Goal: Transaction & Acquisition: Register for event/course

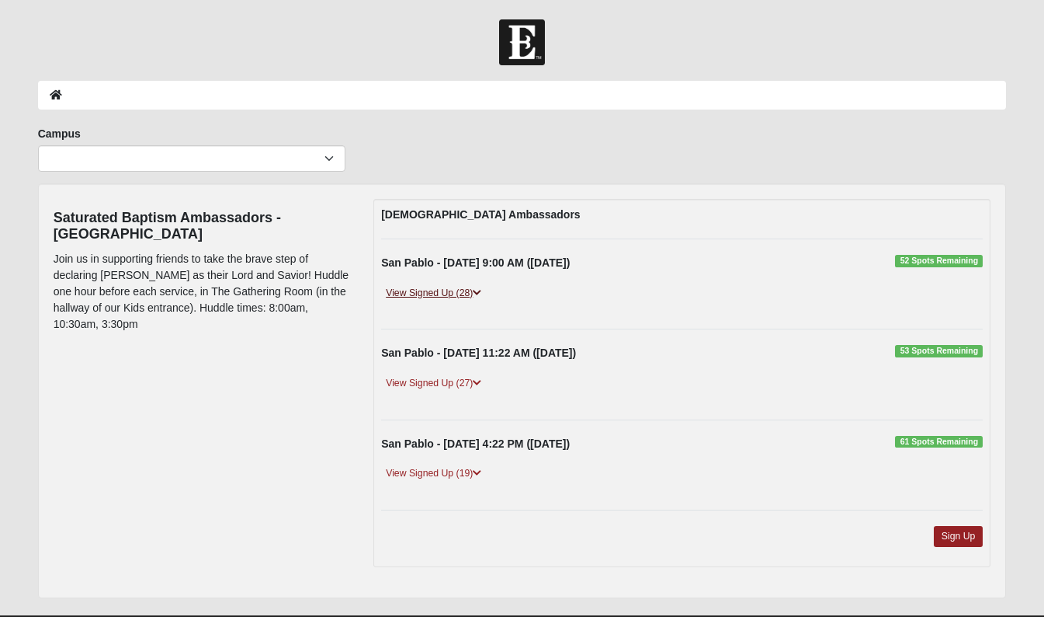
click at [408, 288] on link "View Signed Up (28)" at bounding box center [433, 293] width 105 height 16
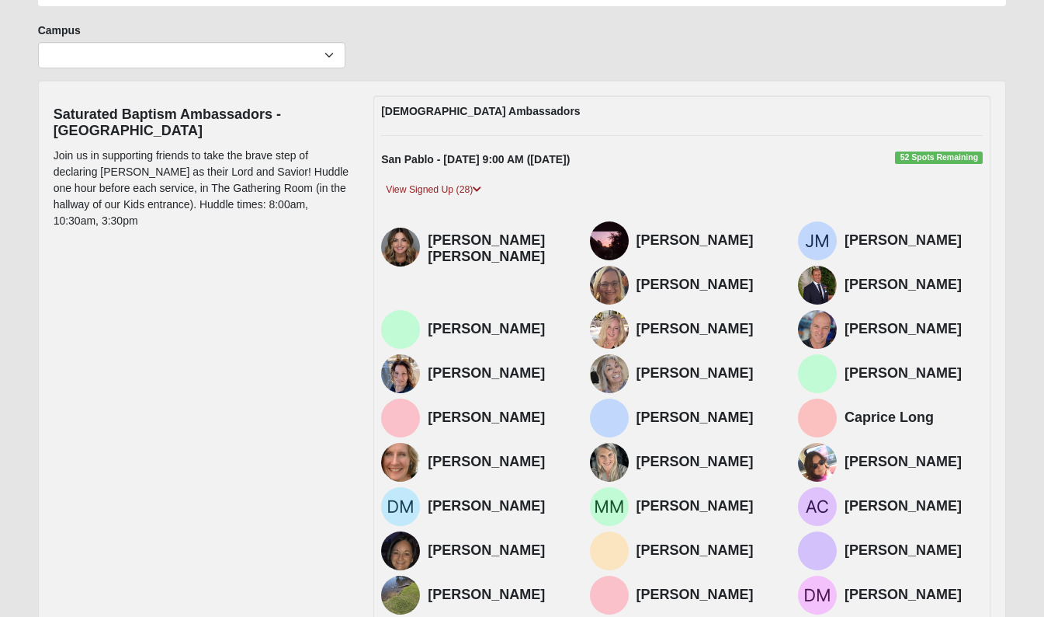
scroll to position [196, 0]
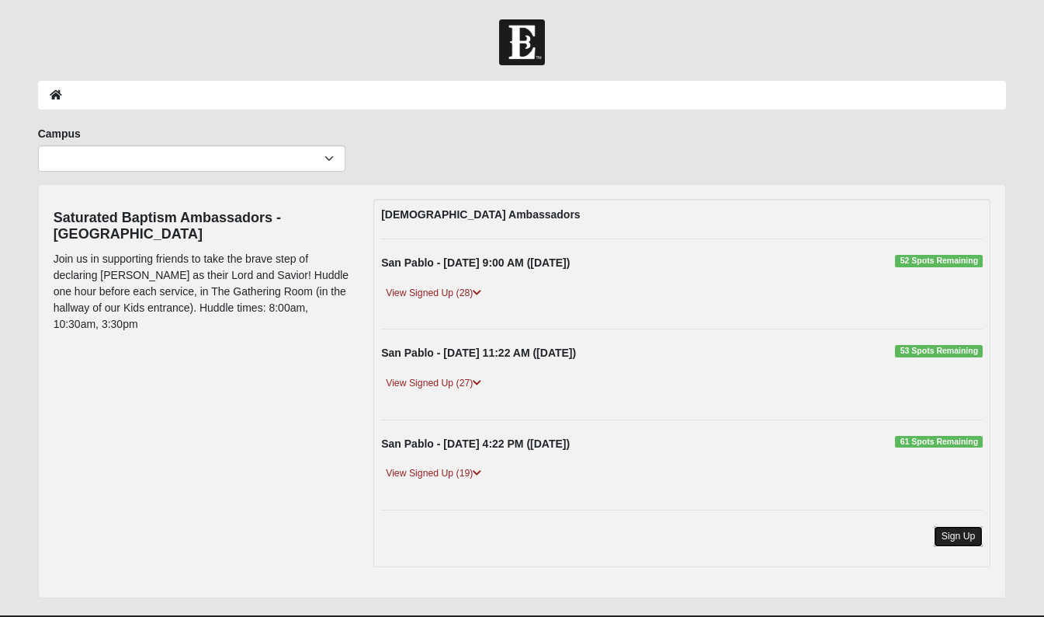
click at [951, 536] on link "Sign Up" at bounding box center [959, 536] width 50 height 21
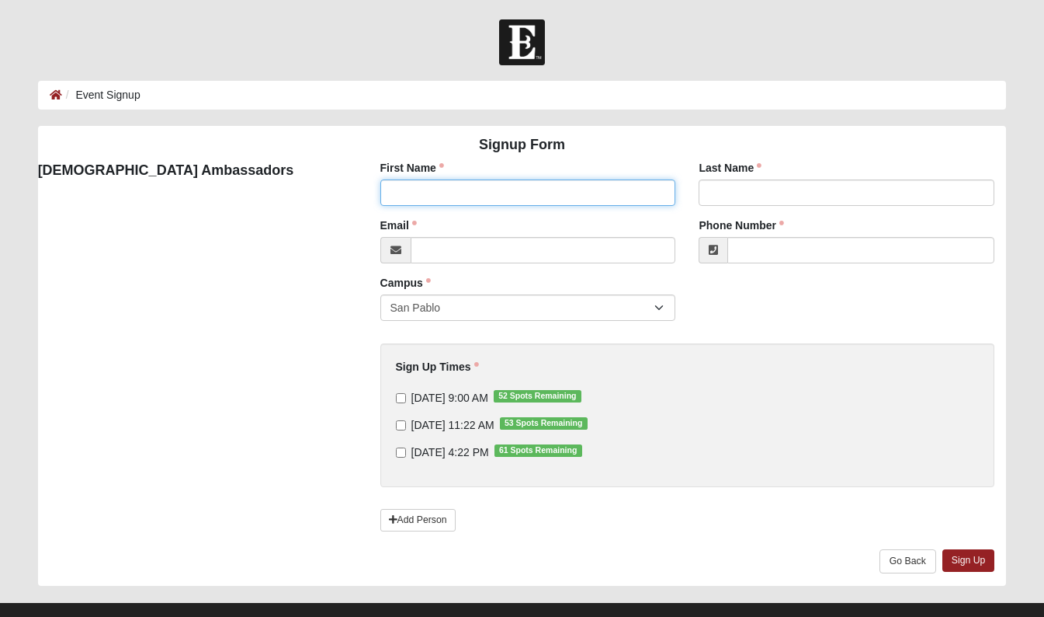
click at [424, 184] on input "First Name" at bounding box center [528, 192] width 296 height 26
type input "Michael"
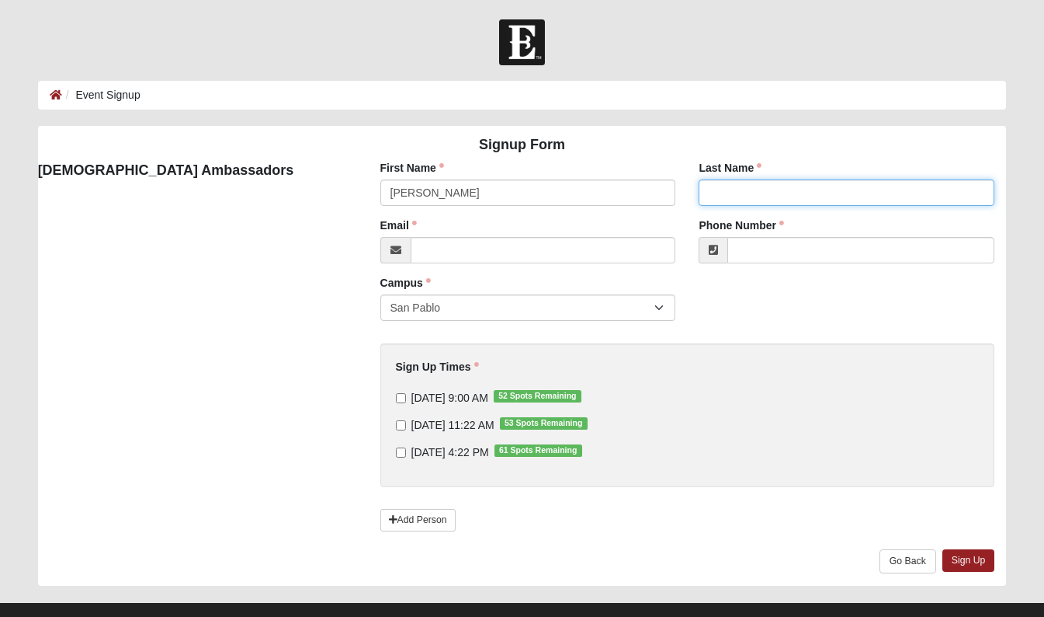
type input "Greene"
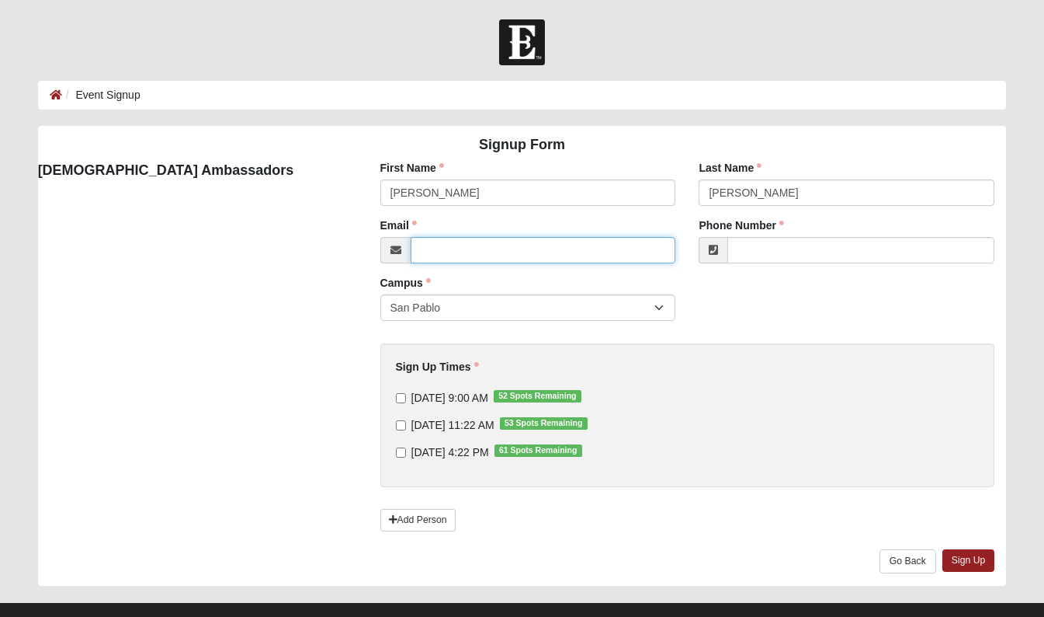
type input "mgreene@klsmartin.com"
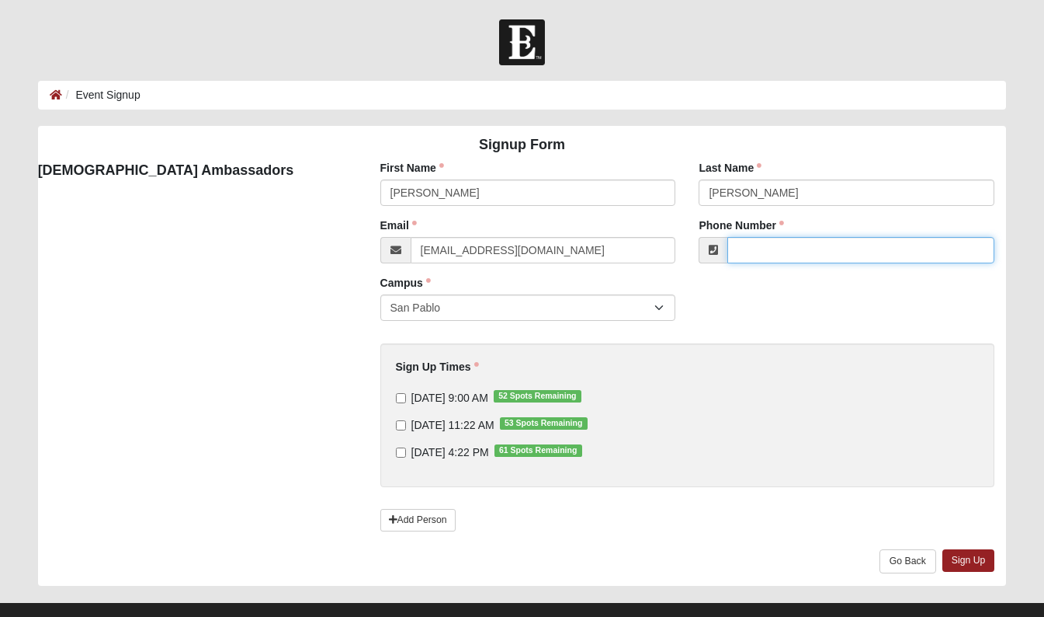
type input "(904) 885-1397"
click at [399, 397] on input "9/14/2025 9:00 AM 52 Spots Remaining" at bounding box center [401, 398] width 10 height 10
checkbox input "true"
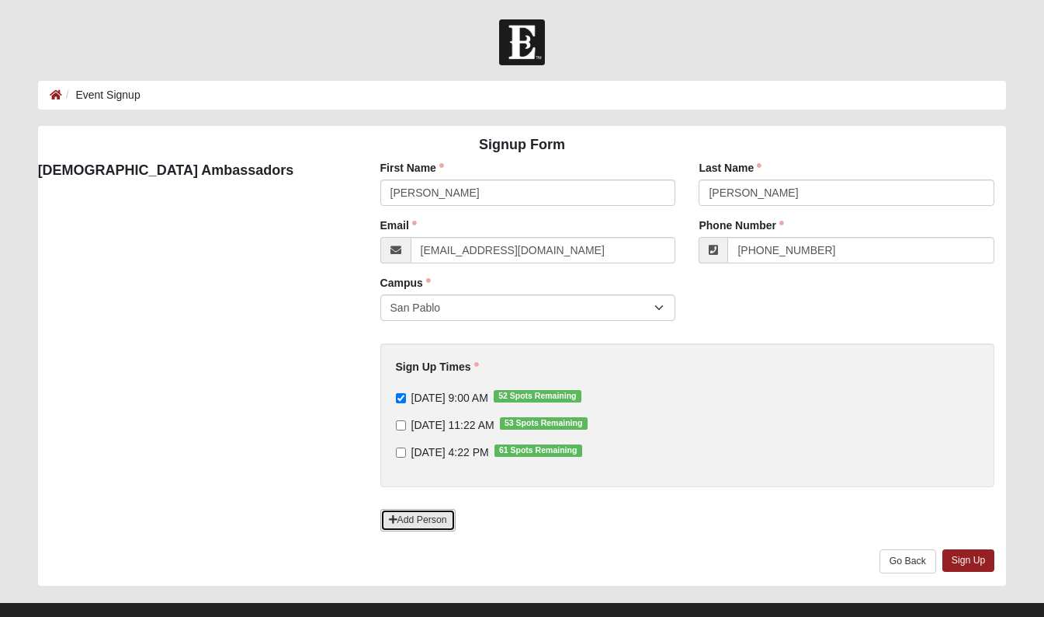
click at [421, 516] on link "Add Person" at bounding box center [417, 520] width 75 height 23
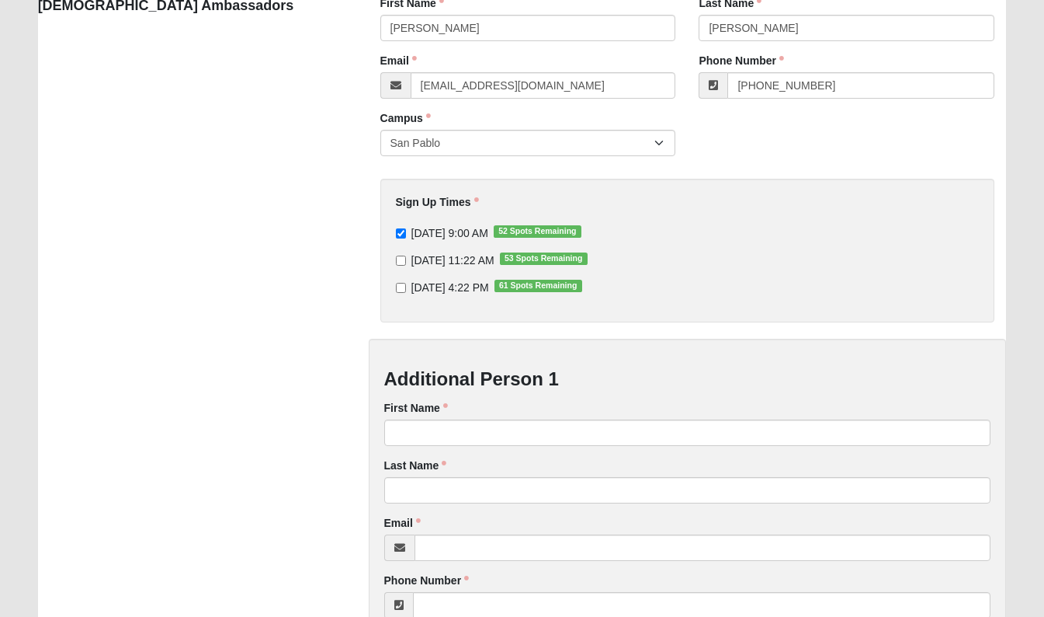
scroll to position [269, 0]
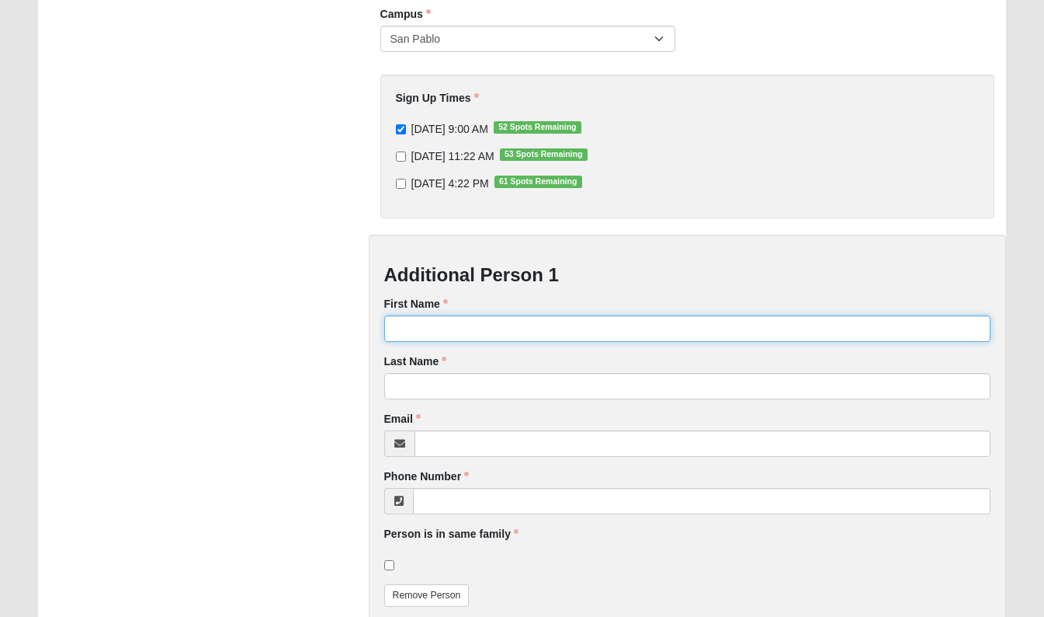
click at [446, 324] on input "First Name" at bounding box center [687, 328] width 607 height 26
type input "Carin"
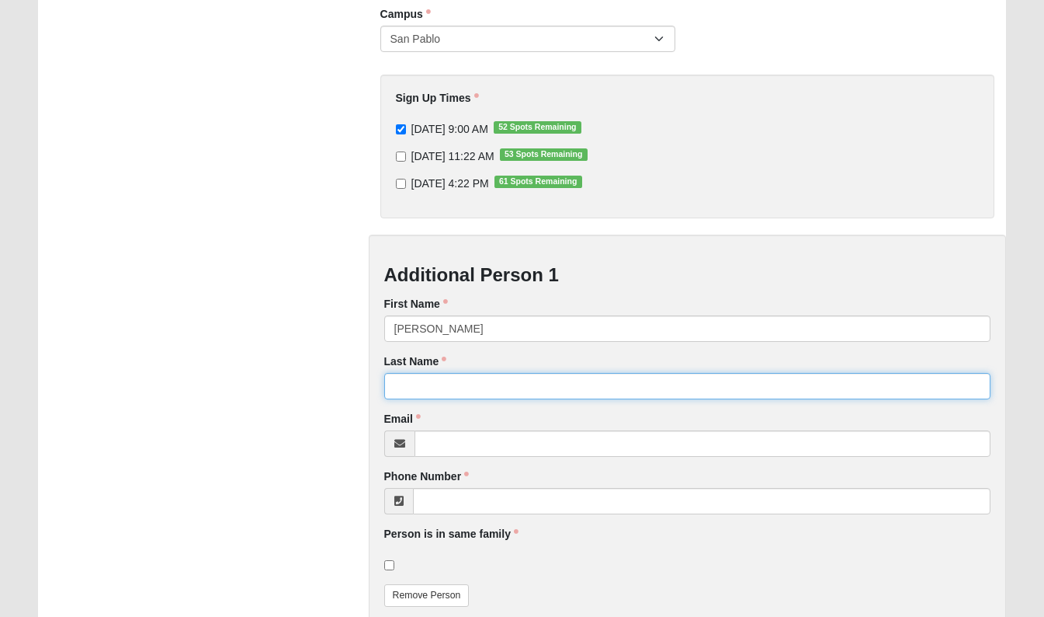
type input "Greene"
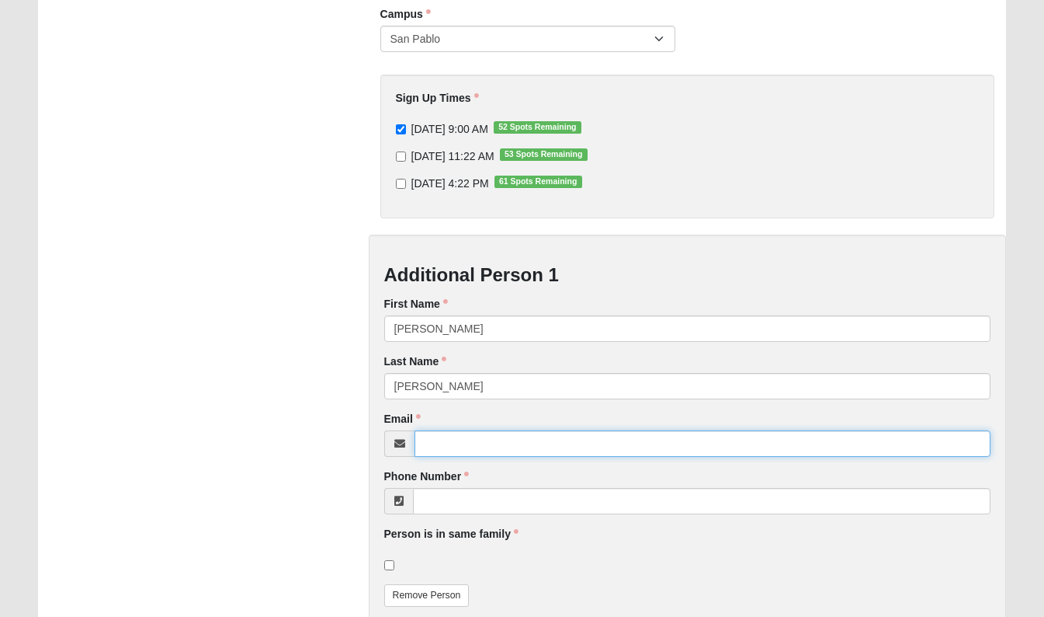
type input "cgreene@klsmartin.com"
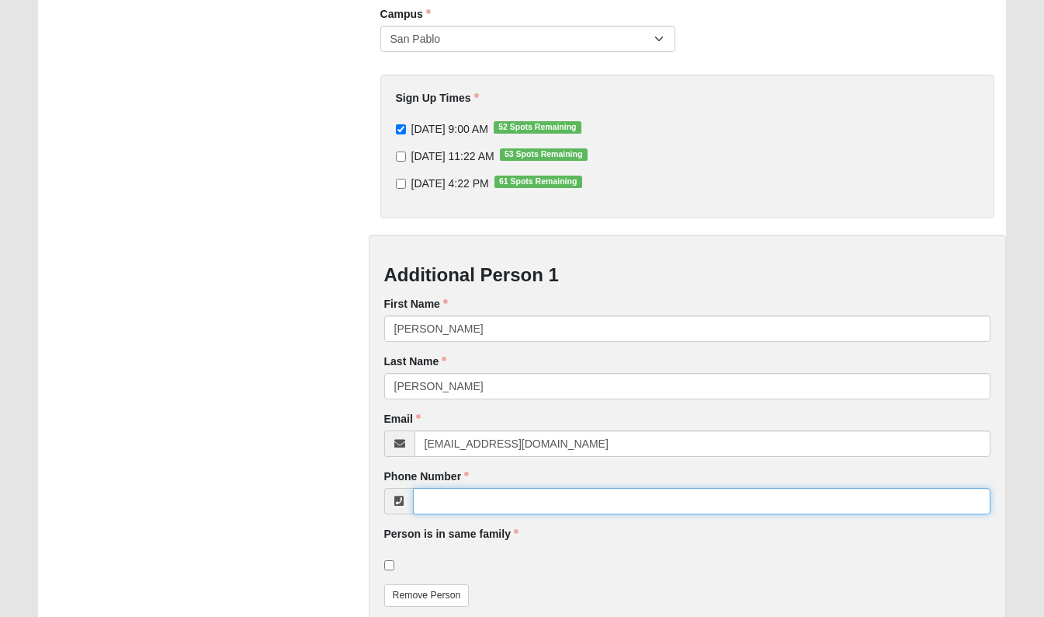
type input "(904) 233-2280"
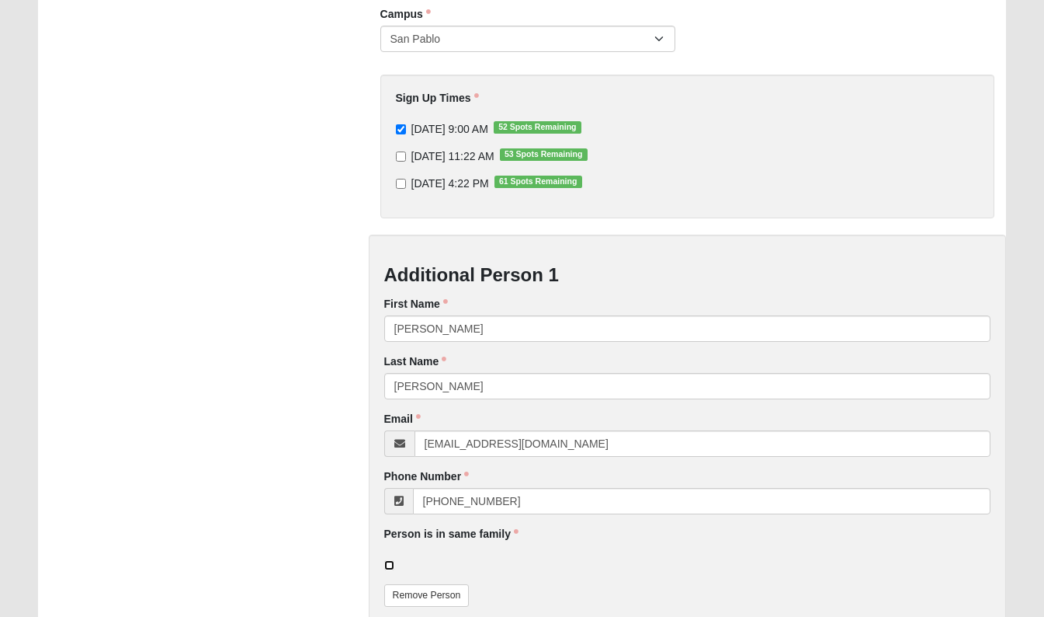
click at [386, 560] on input "checkbox" at bounding box center [389, 565] width 10 height 10
checkbox input "true"
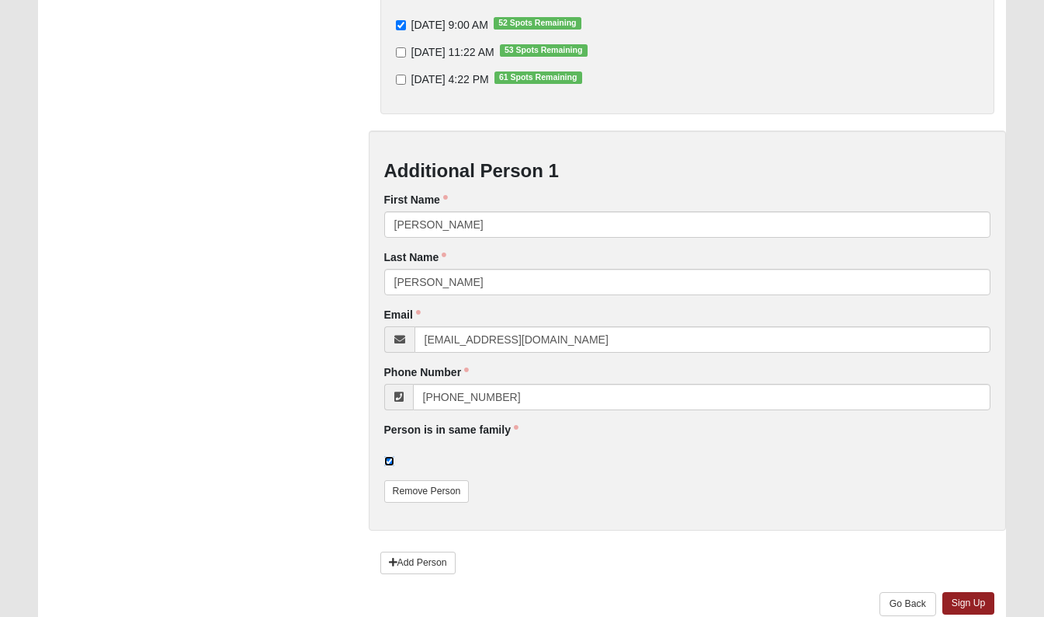
scroll to position [440, 0]
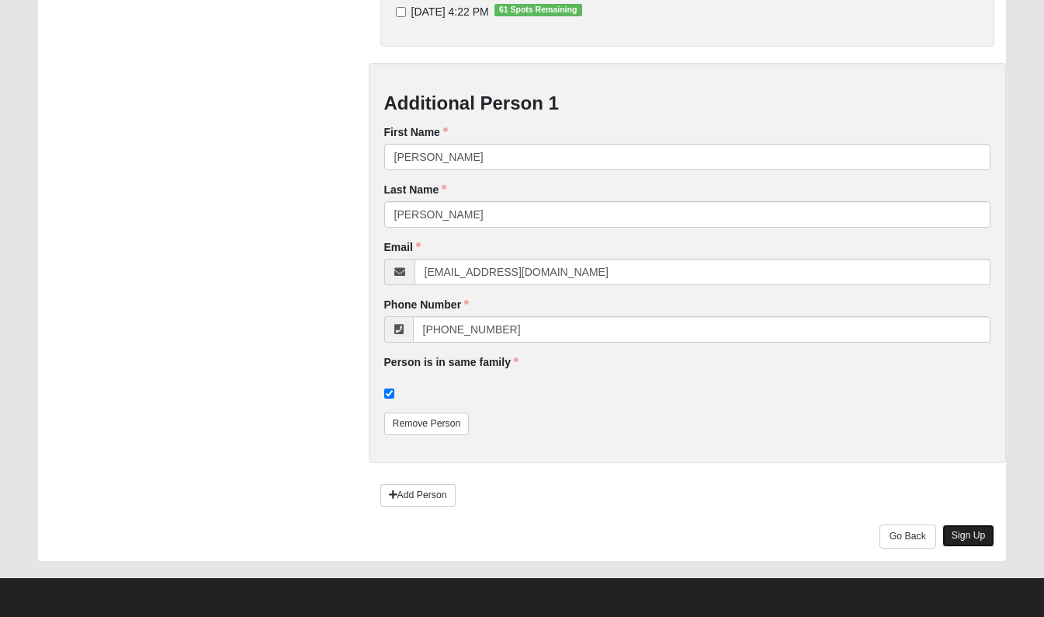
click at [971, 526] on link "Sign Up" at bounding box center [969, 535] width 53 height 23
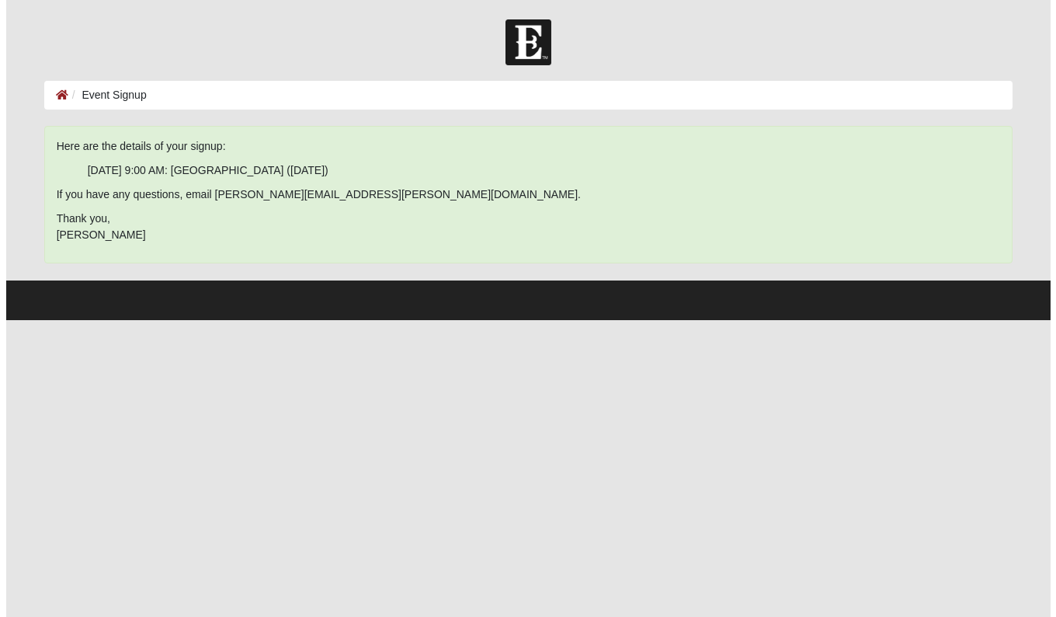
scroll to position [0, 0]
